Goal: Task Accomplishment & Management: Complete application form

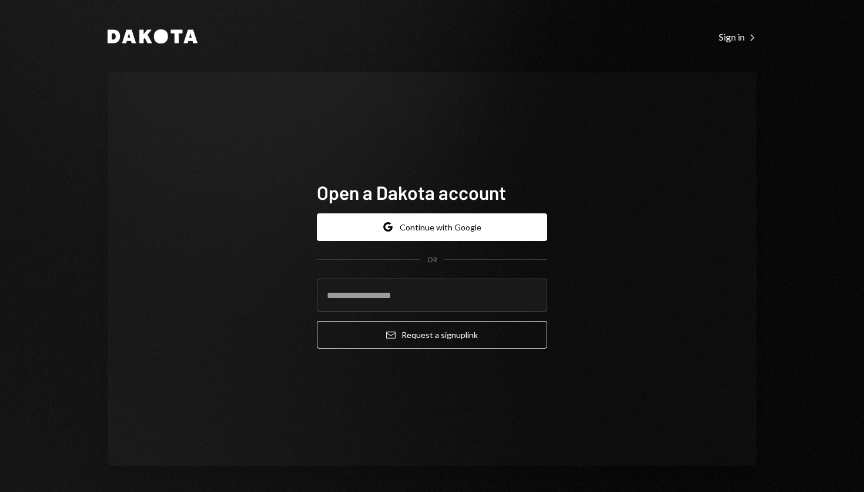
click at [189, 28] on div "Dakota Sign in Right Caret Open a Dakota account Google Continue with Google OR…" at bounding box center [431, 247] width 705 height 494
click at [167, 34] on icon "Dakota" at bounding box center [153, 36] width 90 height 14
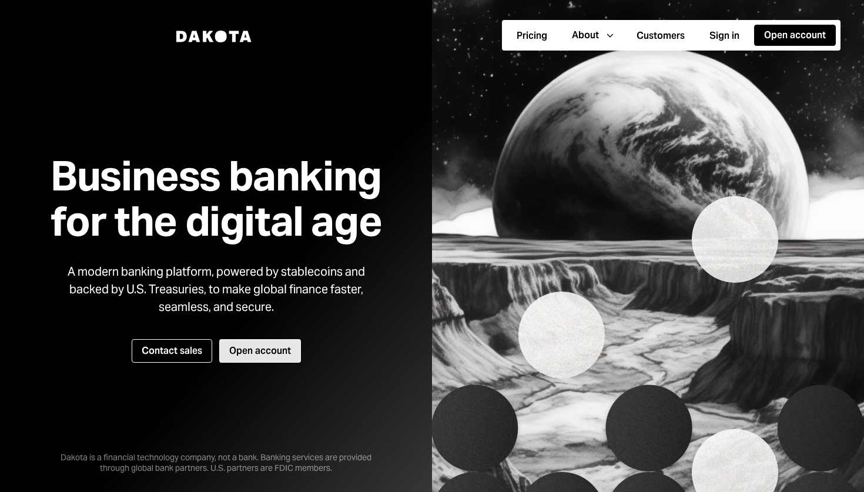
click at [264, 346] on button "Open account" at bounding box center [260, 351] width 82 height 24
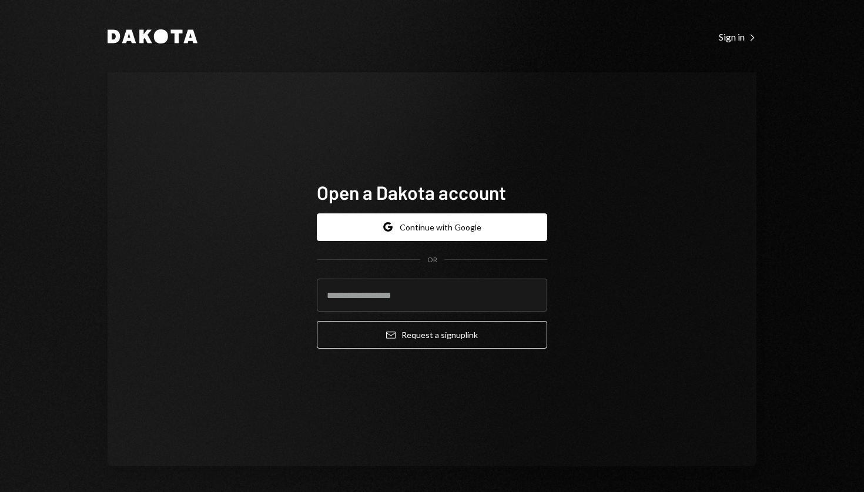
click at [139, 30] on icon at bounding box center [145, 37] width 13 height 14
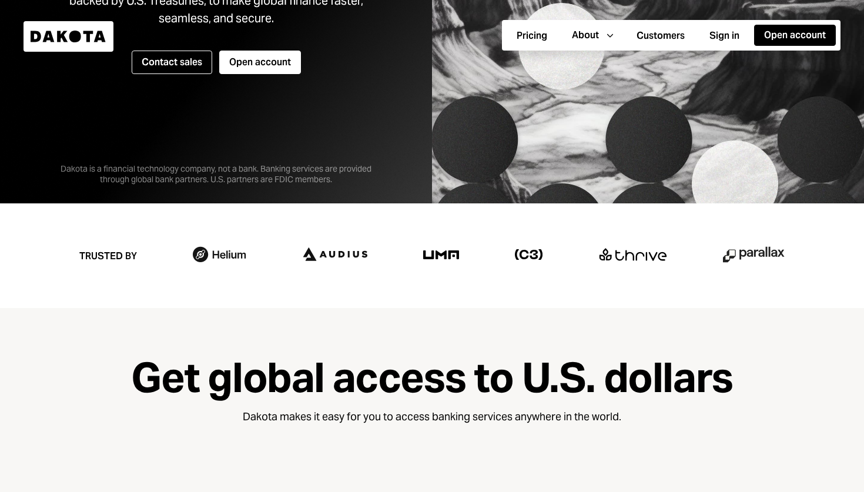
scroll to position [122, 0]
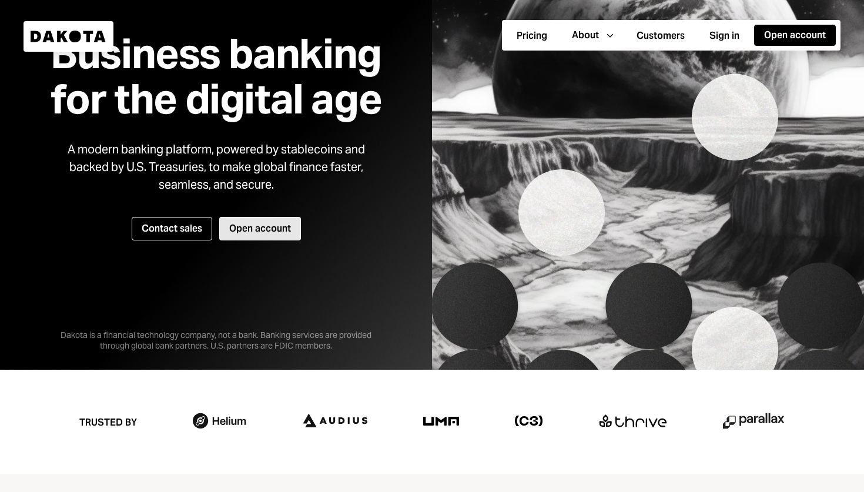
click at [277, 232] on button "Open account" at bounding box center [260, 229] width 82 height 24
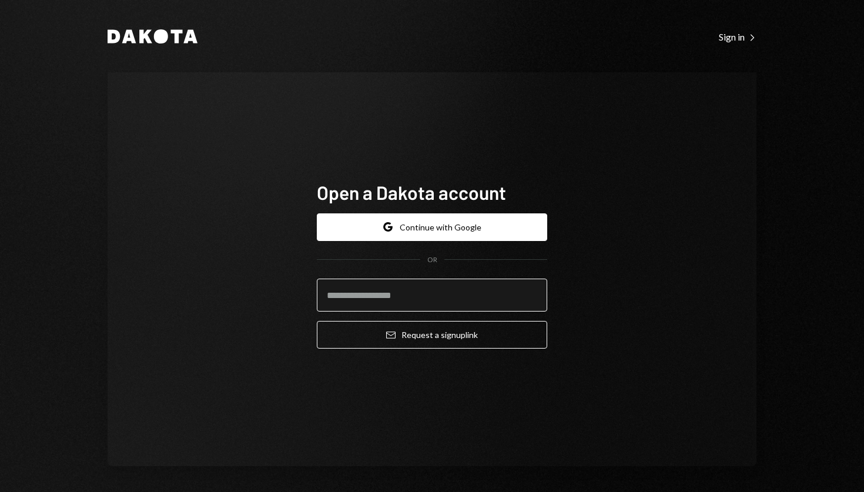
click at [434, 300] on input "email" at bounding box center [432, 295] width 230 height 33
type input "**********"
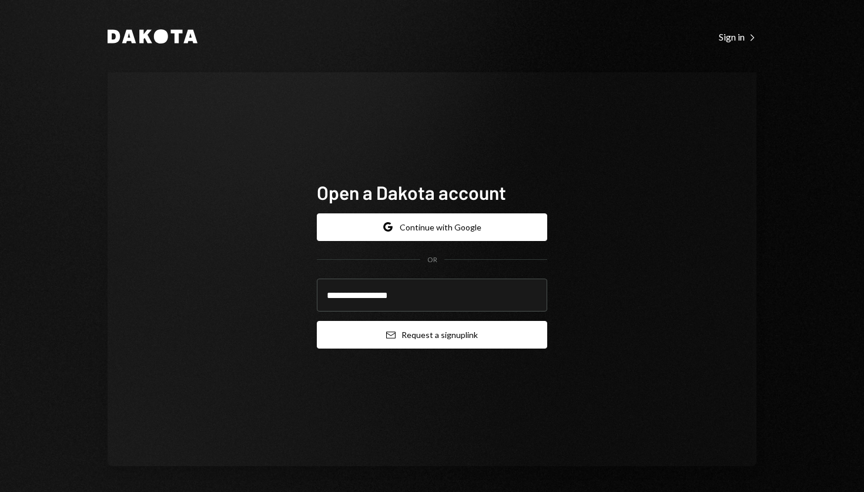
click at [470, 339] on button "Email Request a sign up link" at bounding box center [432, 335] width 230 height 28
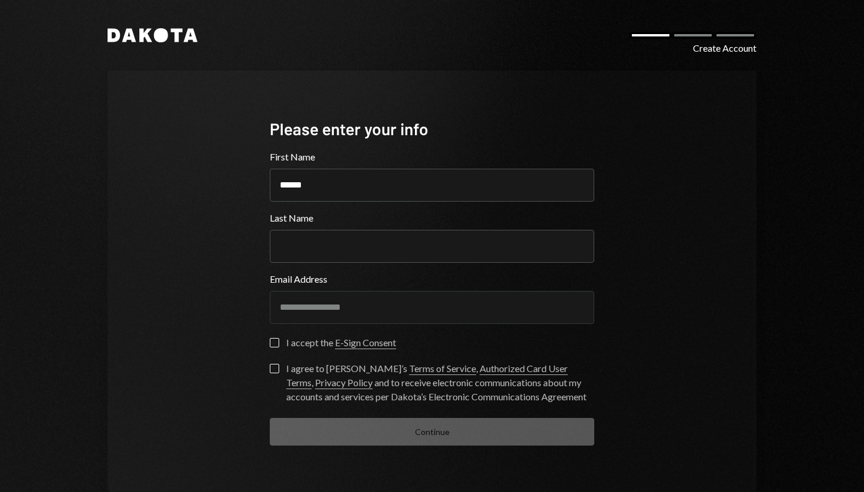
type input "******"
type input "**********"
type button "on"
click at [270, 339] on button "on" at bounding box center [274, 342] width 9 height 9
click at [270, 373] on button "I agree to Dakota’s Terms of Service , Authorized Card User Terms , Privacy Pol…" at bounding box center [274, 368] width 9 height 9
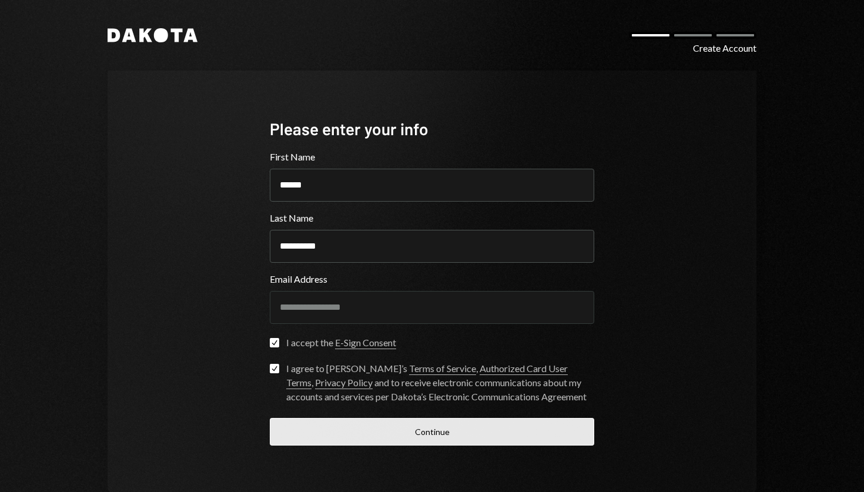
click at [372, 430] on button "Continue" at bounding box center [432, 432] width 324 height 28
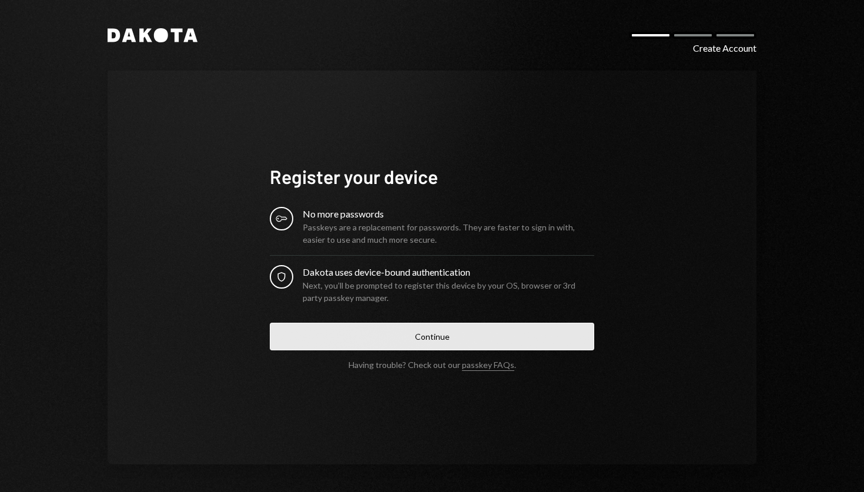
click at [502, 326] on button "Continue" at bounding box center [432, 337] width 324 height 28
click at [432, 337] on button "Continue" at bounding box center [432, 337] width 324 height 28
click at [475, 332] on button "Continue" at bounding box center [432, 337] width 324 height 28
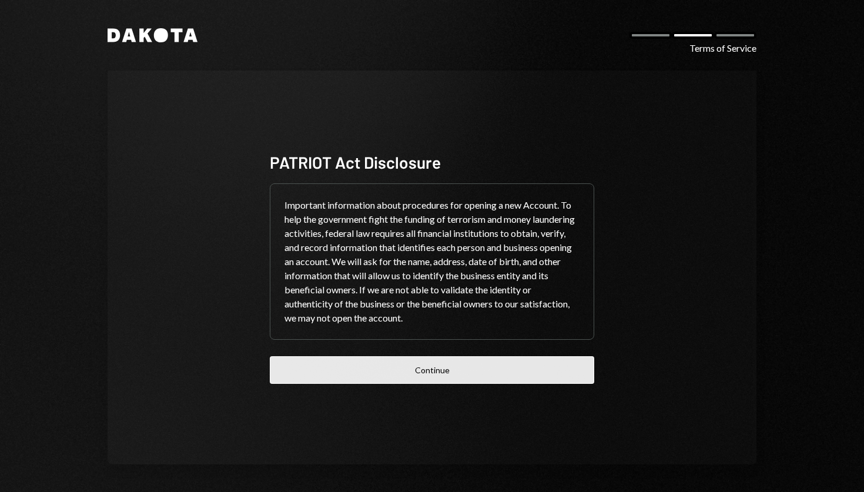
click at [436, 376] on button "Continue" at bounding box center [432, 370] width 324 height 28
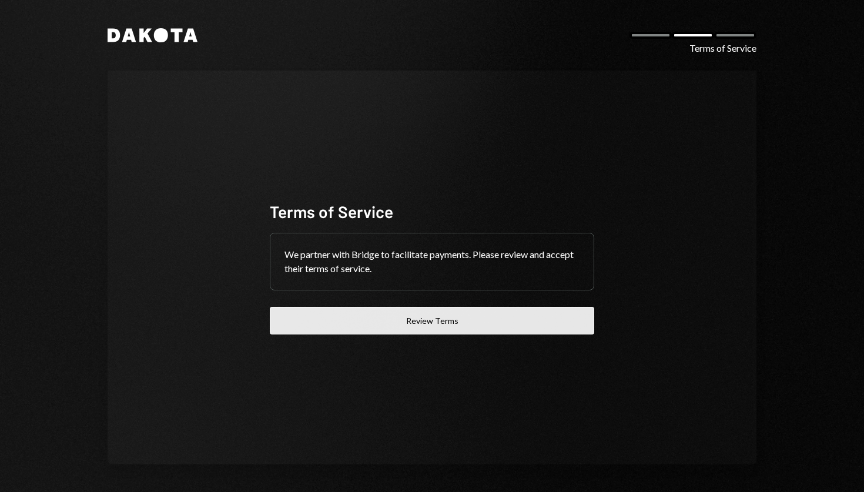
click at [434, 329] on button "Review Terms" at bounding box center [432, 321] width 324 height 28
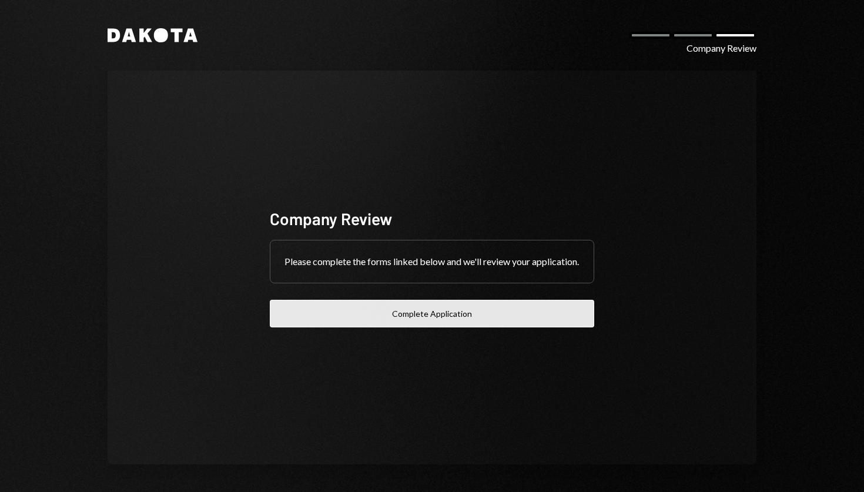
click at [471, 327] on button "Complete Application" at bounding box center [432, 314] width 324 height 28
